Goal: Information Seeking & Learning: Learn about a topic

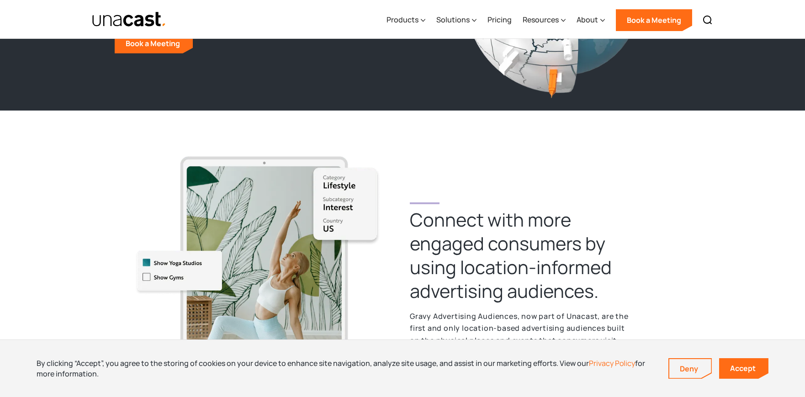
scroll to position [1121, 0]
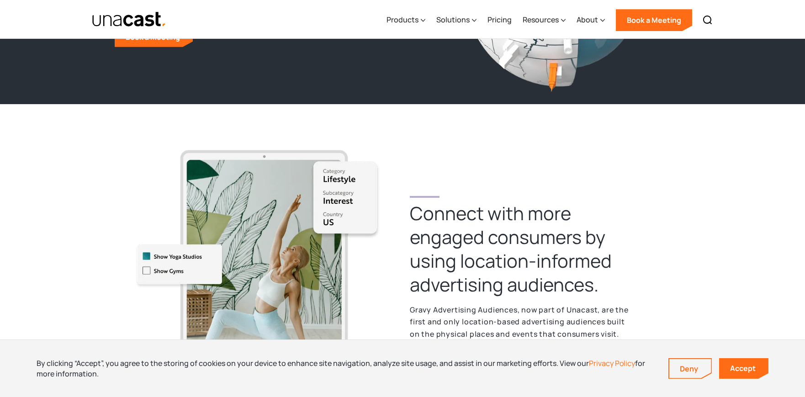
drag, startPoint x: 325, startPoint y: 324, endPoint x: 578, endPoint y: 261, distance: 259.8
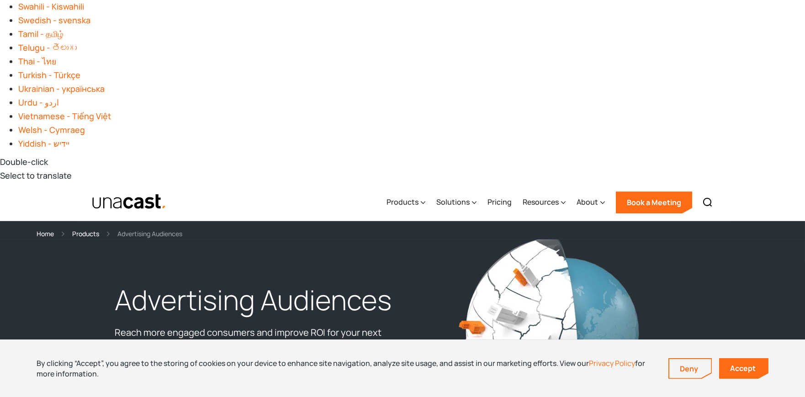
scroll to position [786, 0]
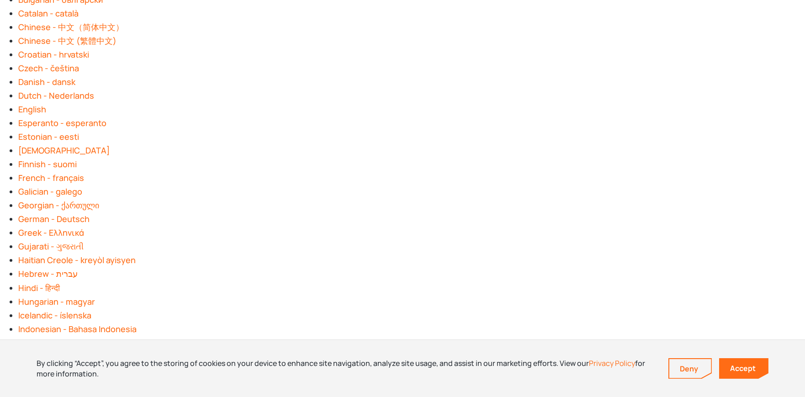
scroll to position [138, 0]
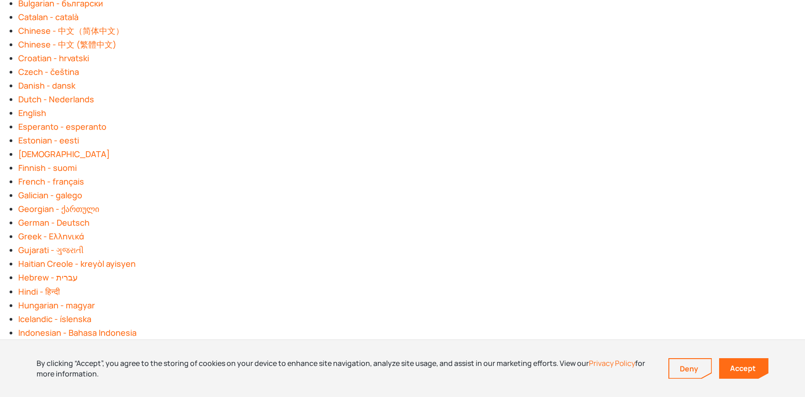
scroll to position [155, 0]
click at [738, 361] on link "Accept" at bounding box center [743, 368] width 49 height 21
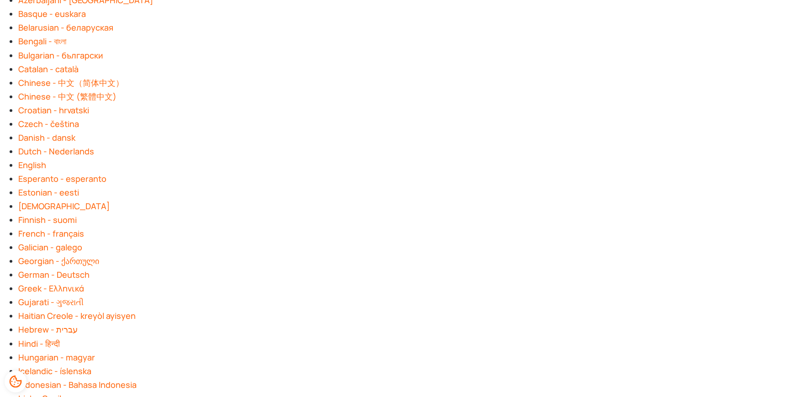
scroll to position [0, 0]
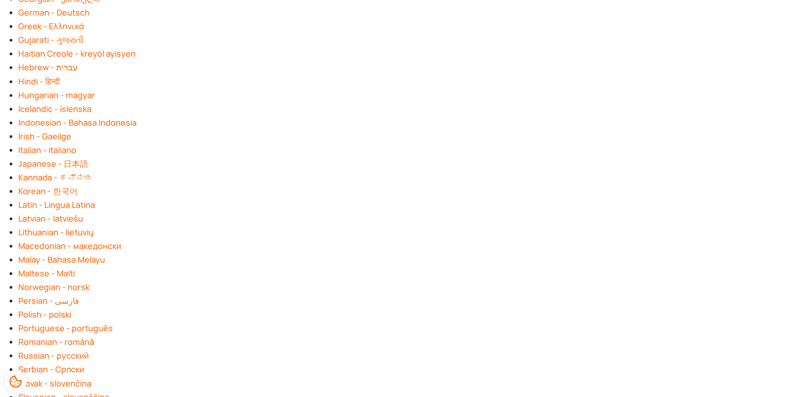
scroll to position [274, 0]
